Goal: Task Accomplishment & Management: Manage account settings

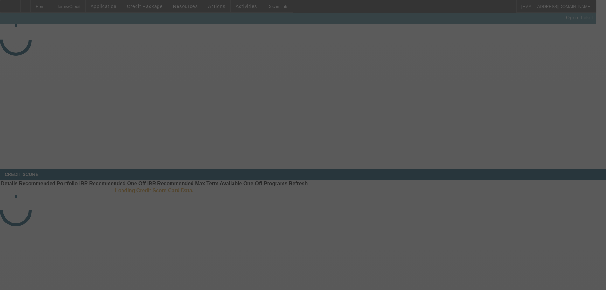
select select "3"
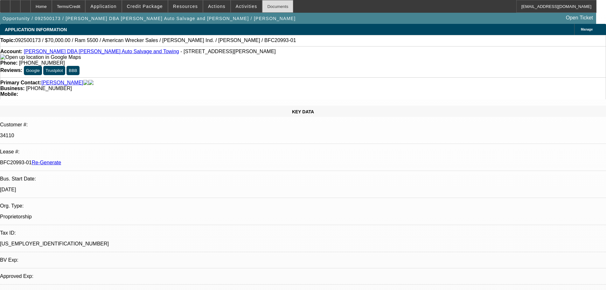
select select "0"
select select "2"
select select "0"
select select "2"
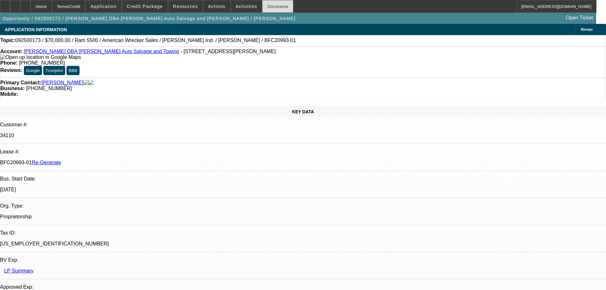
click at [262, 3] on div "Documents" at bounding box center [277, 6] width 31 height 13
drag, startPoint x: 478, startPoint y: 218, endPoint x: 458, endPoint y: 218, distance: 20.7
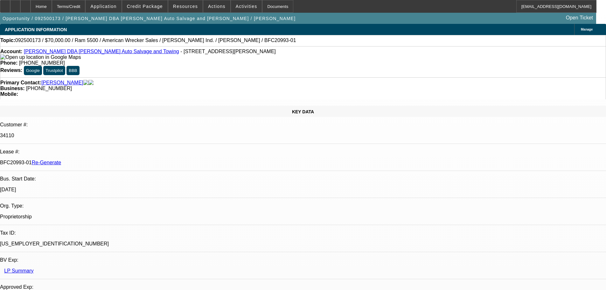
copy p "$44,240.58"
click at [181, 3] on span at bounding box center [185, 6] width 34 height 15
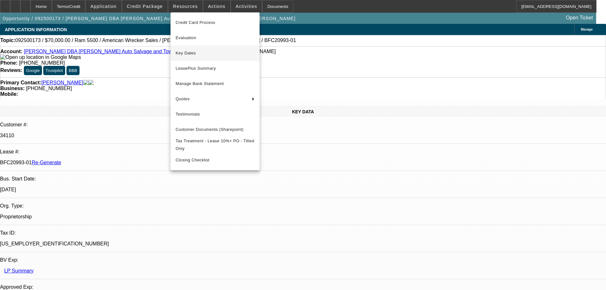
click at [189, 52] on span "Key Dates" at bounding box center [215, 53] width 79 height 8
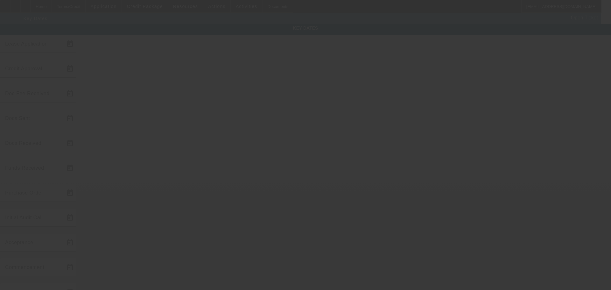
type input "9/9/2025"
type input "9/10/2025"
type input "9/11/2025"
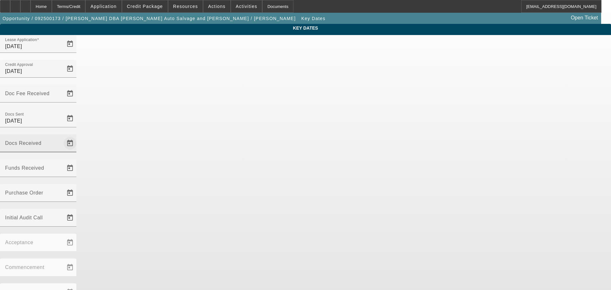
click at [78, 136] on span "Open calendar" at bounding box center [69, 143] width 15 height 15
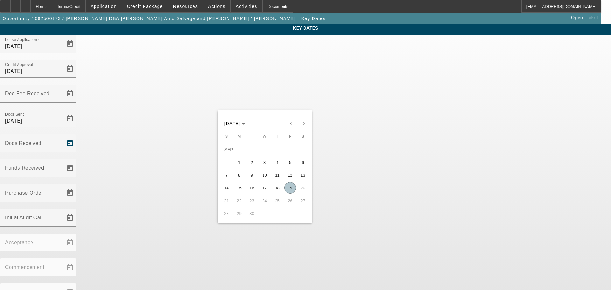
click at [290, 177] on span "12" at bounding box center [289, 174] width 11 height 11
type input "9/12/2025"
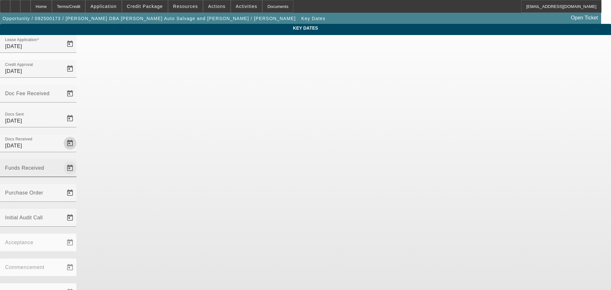
click at [78, 160] on span "Open calendar" at bounding box center [69, 167] width 15 height 15
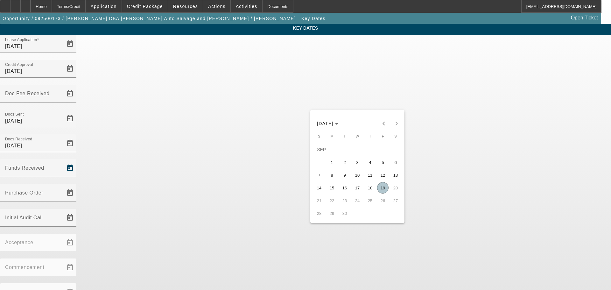
click at [384, 187] on span "19" at bounding box center [382, 187] width 11 height 11
type input "9/19/2025"
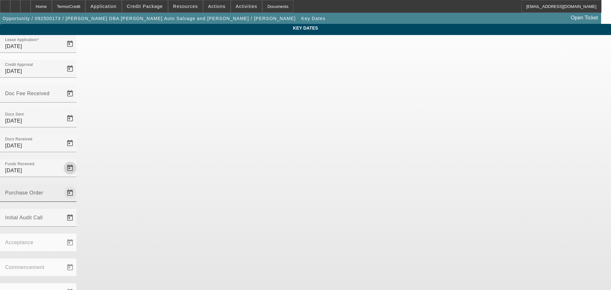
click at [78, 185] on span "Open calendar" at bounding box center [69, 192] width 15 height 15
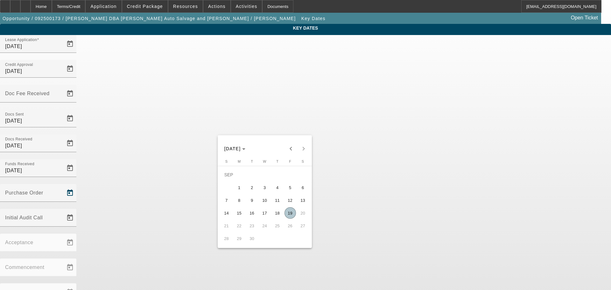
drag, startPoint x: 288, startPoint y: 214, endPoint x: 294, endPoint y: 199, distance: 16.0
click at [288, 214] on span "19" at bounding box center [289, 212] width 11 height 11
type input "9/19/2025"
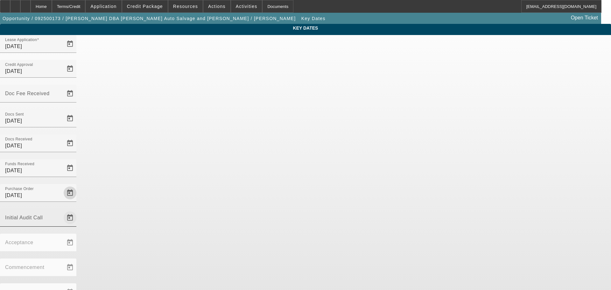
click at [78, 210] on span "Open calendar" at bounding box center [69, 217] width 15 height 15
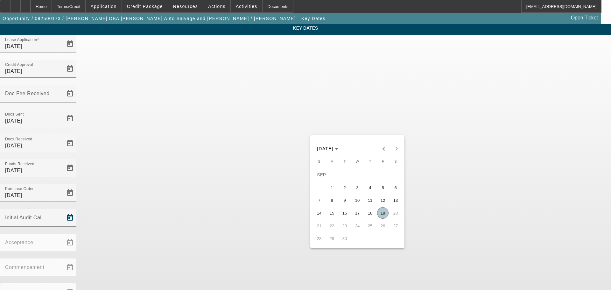
click at [382, 215] on span "19" at bounding box center [382, 212] width 11 height 11
type input "9/19/2025"
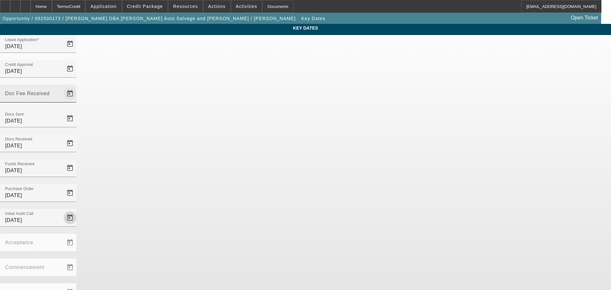
click at [78, 86] on span "Open calendar" at bounding box center [69, 93] width 15 height 15
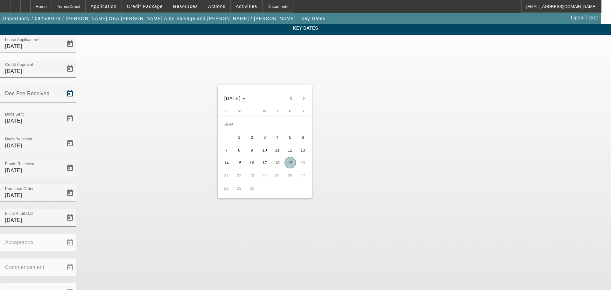
click at [276, 154] on span "11" at bounding box center [277, 149] width 11 height 11
type input "9/11/2025"
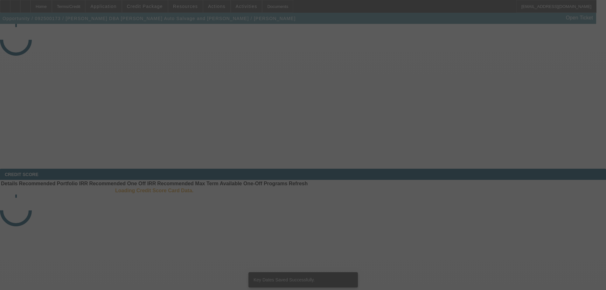
select select "3"
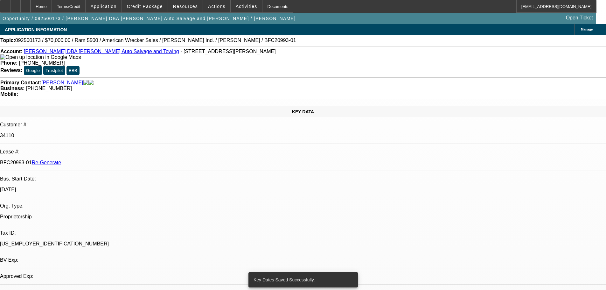
select select "0"
select select "2"
select select "0"
select select "2"
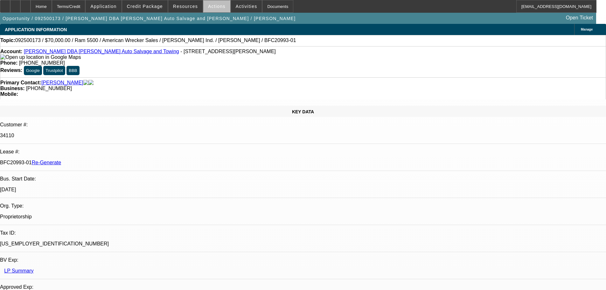
click at [215, 7] on span "Actions" at bounding box center [217, 6] width 18 height 5
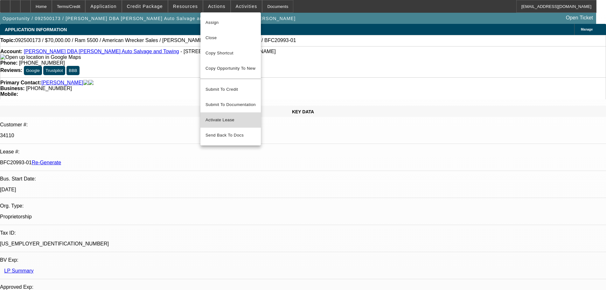
click at [221, 116] on span "Activate Lease" at bounding box center [231, 120] width 50 height 8
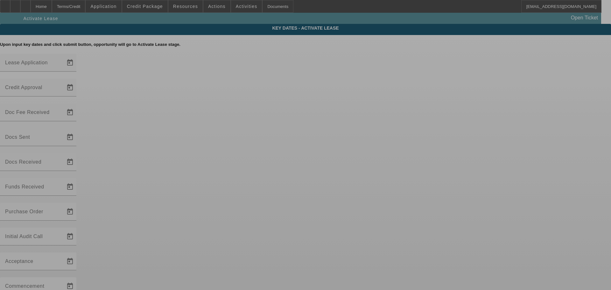
type input "9/9/2025"
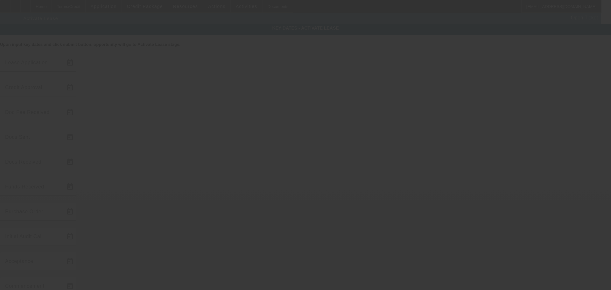
type input "9/10/2025"
type input "9/11/2025"
type input "9/12/2025"
type input "9/19/2025"
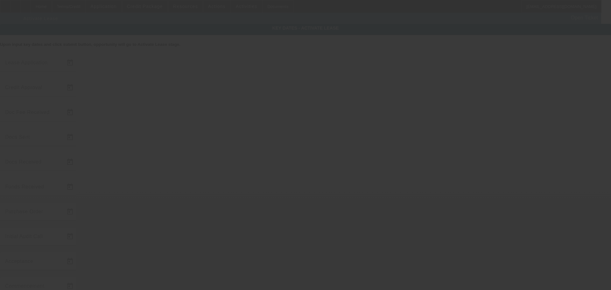
type input "9/19/2025"
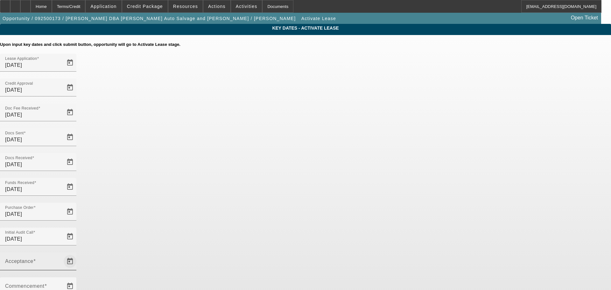
click at [78, 254] on span "Open calendar" at bounding box center [69, 261] width 15 height 15
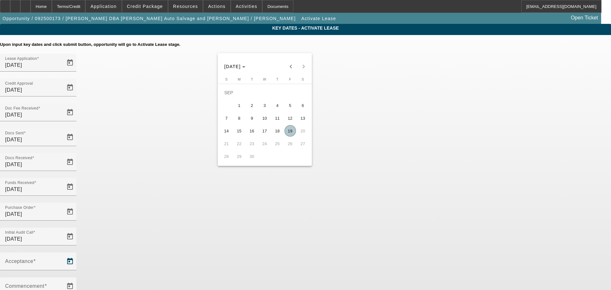
click at [289, 135] on span "19" at bounding box center [289, 130] width 11 height 11
type input "9/19/2025"
type input "10/1/2025"
type input "11/1/2025"
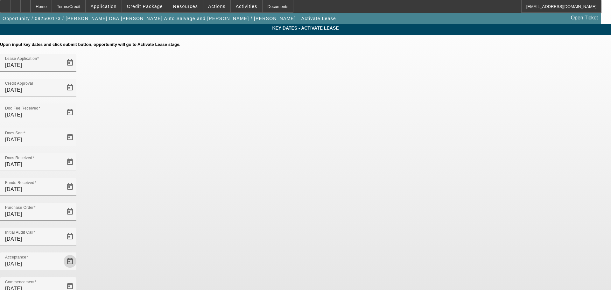
click at [479, 178] on div "Key Dates - Activate Lease Upon input key dates and click submit button, opport…" at bounding box center [305, 219] width 611 height 391
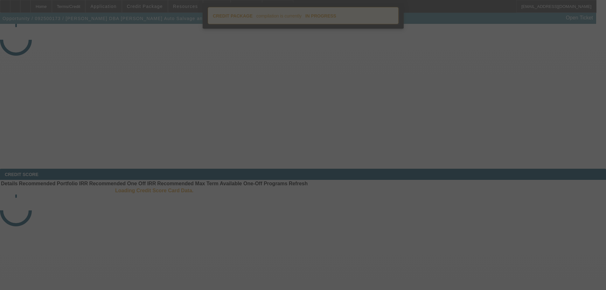
select select "4"
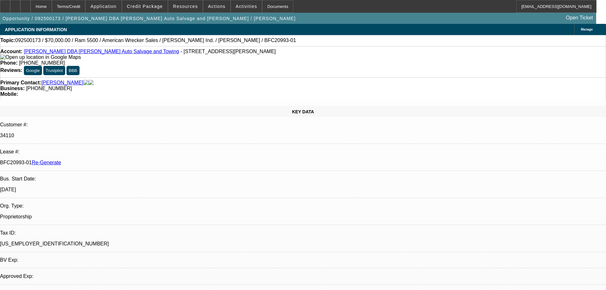
select select "0"
select select "2"
select select "0"
select select "2"
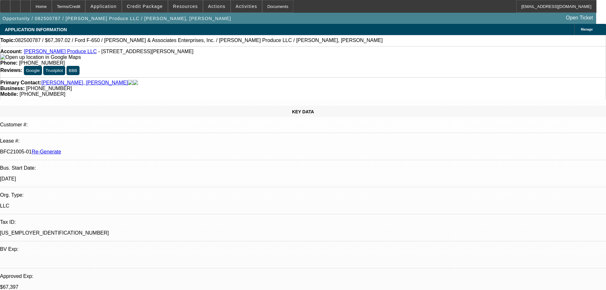
select select "3"
select select "0"
select select "6"
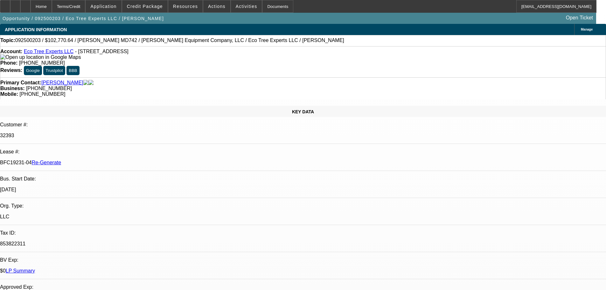
select select "3"
select select "0"
select select "6"
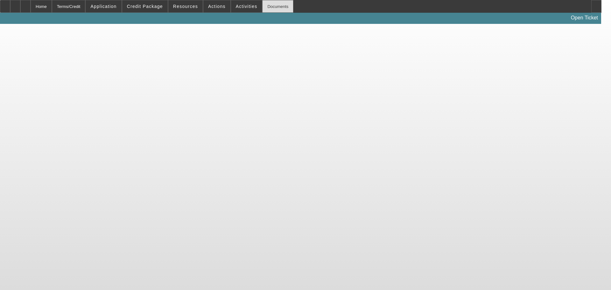
click at [263, 5] on div "Documents" at bounding box center [277, 6] width 31 height 13
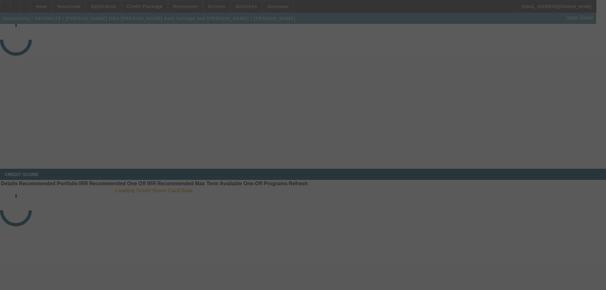
select select "4"
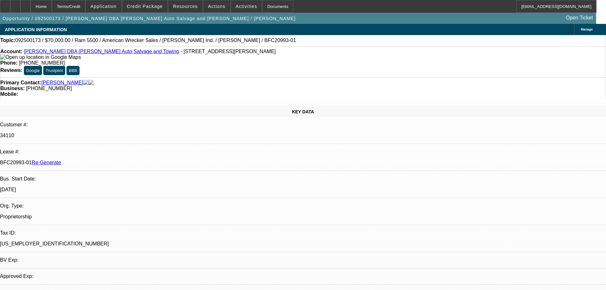
select select "0"
select select "2"
select select "0"
select select "2"
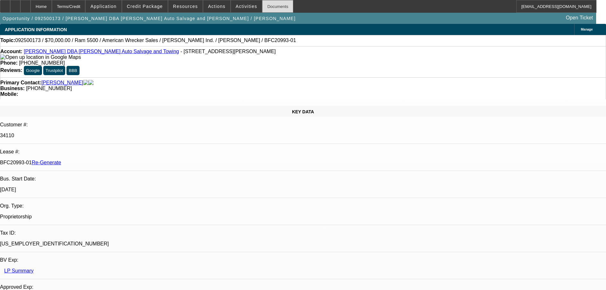
click at [270, 6] on div "Documents" at bounding box center [277, 6] width 31 height 13
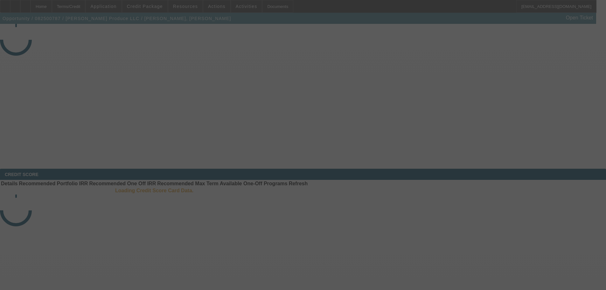
select select "3"
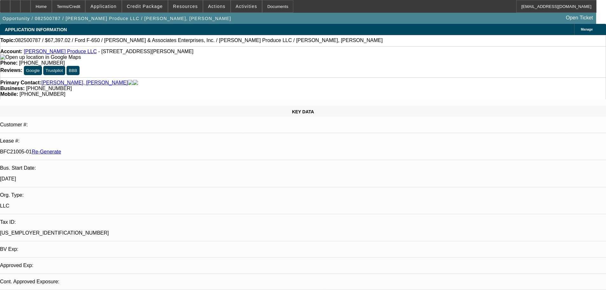
select select "0"
select select "6"
